Goal: Task Accomplishment & Management: Manage account settings

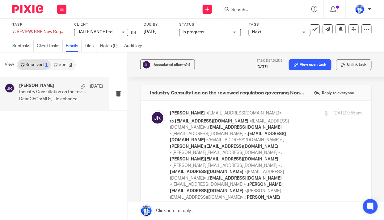
scroll to position [1302, 0]
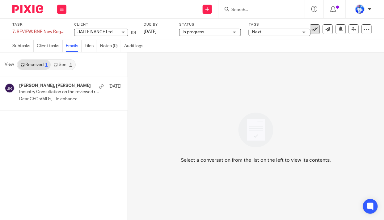
click at [313, 29] on icon at bounding box center [315, 29] width 6 height 6
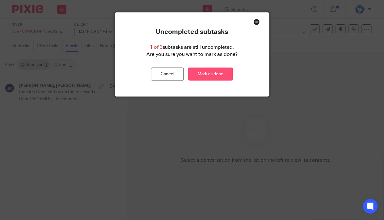
click at [216, 72] on link "Mark as done" at bounding box center [210, 74] width 45 height 13
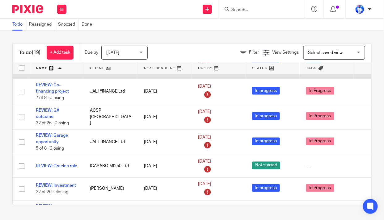
scroll to position [211, 0]
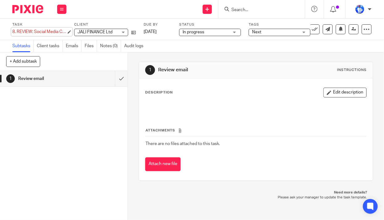
click at [17, 32] on div "8. REVIEW: Social Media Content Calendar Save 8. REVIEW: Social Media Content C…" at bounding box center [39, 32] width 54 height 6
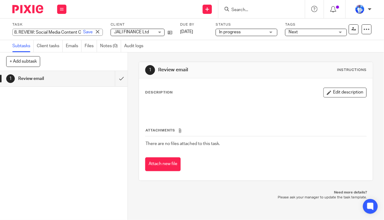
click at [20, 31] on input "8. REVIEW: Social Media Content Calendar" at bounding box center [57, 32] width 91 height 7
type input "REVIEW: Social Media Content Calendar"
click at [83, 32] on link "Save" at bounding box center [88, 32] width 10 height 6
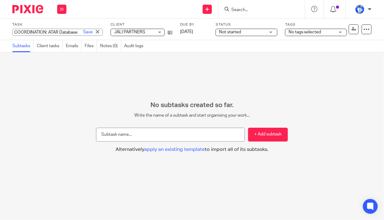
click at [12, 32] on div "COORDINATION: ATAR Database Save COORDINATION: ATAR Database" at bounding box center [57, 32] width 91 height 7
click at [14, 31] on input "COORDINATION: ATAR Database" at bounding box center [57, 32] width 91 height 7
type input "8. COORDINATION: ATAR Database"
click at [83, 34] on link "Save" at bounding box center [88, 32] width 10 height 6
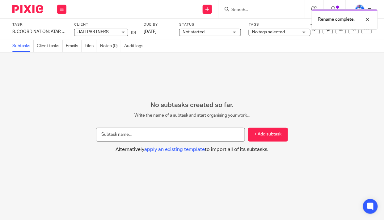
click at [183, 32] on span "Not started" at bounding box center [194, 32] width 22 height 4
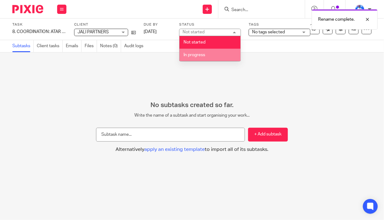
click at [198, 55] on span "In progress" at bounding box center [195, 55] width 22 height 4
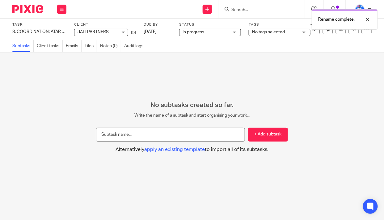
click at [281, 31] on span "No tags selected" at bounding box center [268, 32] width 33 height 4
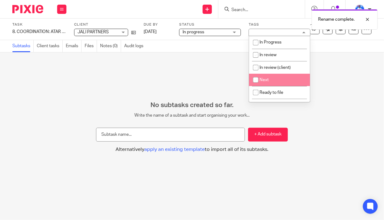
click at [265, 81] on span "Next" at bounding box center [263, 80] width 9 height 4
checkbox input "true"
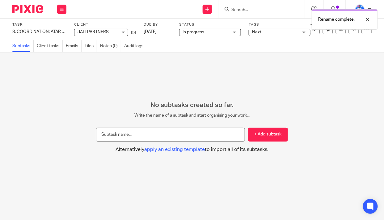
click at [165, 74] on div "No subtasks created so far. Write the name of a subtask and start organising yo…" at bounding box center [192, 137] width 384 height 168
